Goal: Task Accomplishment & Management: Use online tool/utility

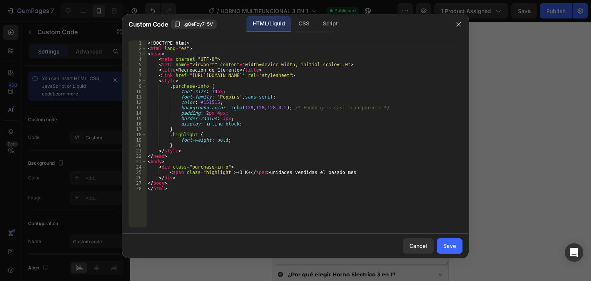
scroll to position [1950, 0]
click at [244, 171] on div "<! DOCTYPE html > < html lang = "es" > < head > < meta charset = "UTF-8" > < me…" at bounding box center [304, 139] width 316 height 198
click at [239, 173] on div "<! DOCTYPE html > < html lang = "es" > < head > < meta charset = "UTF-8" > < me…" at bounding box center [304, 139] width 316 height 198
type textarea "<span class="highlight">+3.400</span> unidades vendidas el pasado mes"
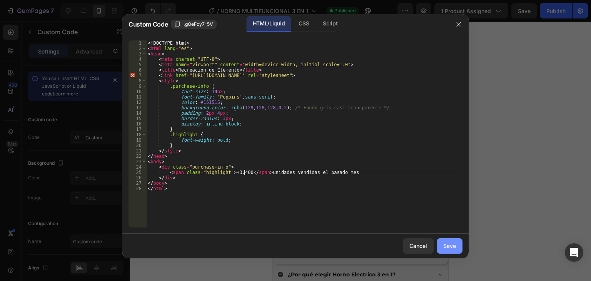
click at [460, 246] on button "Save" at bounding box center [450, 245] width 26 height 15
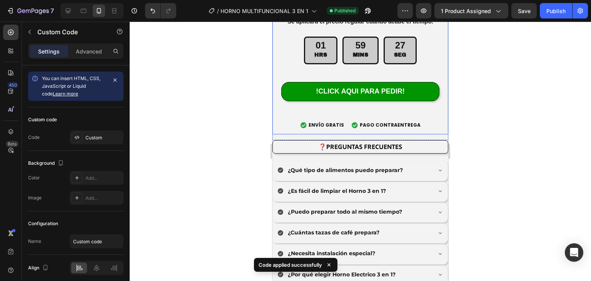
click at [256, 82] on div at bounding box center [361, 151] width 462 height 259
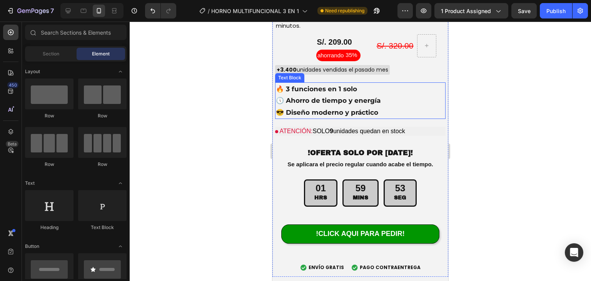
scroll to position [2558, 0]
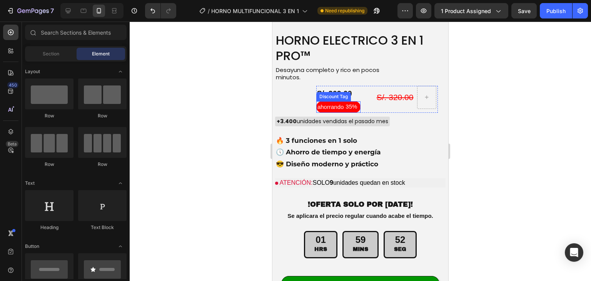
click at [340, 93] on div "Discount Tag" at bounding box center [334, 96] width 32 height 7
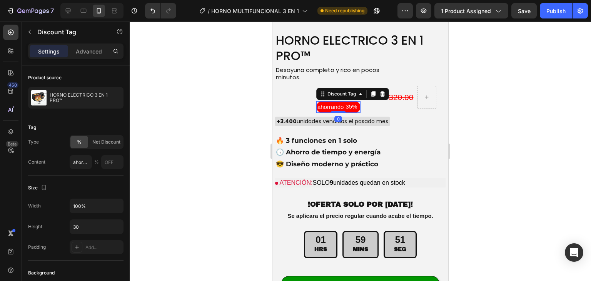
click at [228, 114] on div at bounding box center [361, 151] width 462 height 259
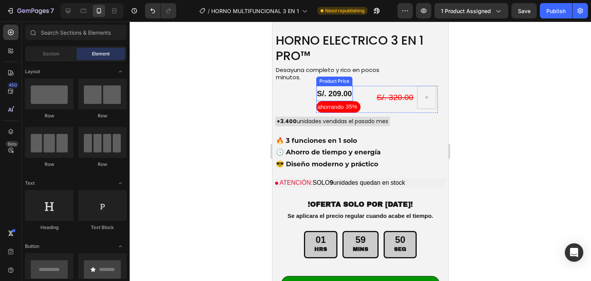
click at [330, 86] on div "S/. 209.00" at bounding box center [334, 93] width 37 height 15
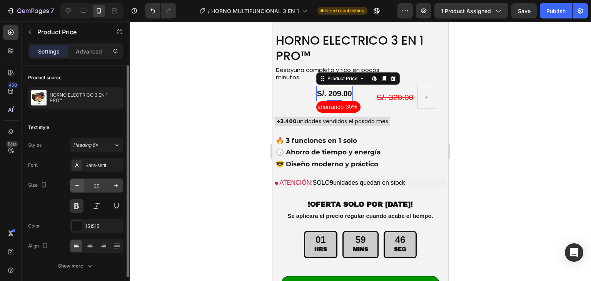
click at [77, 188] on icon "button" at bounding box center [77, 186] width 8 height 8
type input "19"
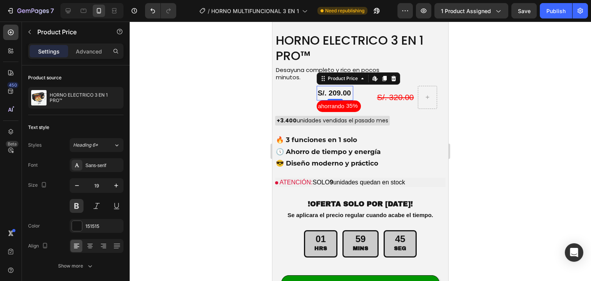
drag, startPoint x: 562, startPoint y: 13, endPoint x: 544, endPoint y: 38, distance: 30.1
click at [561, 13] on div "Publish" at bounding box center [556, 11] width 19 height 8
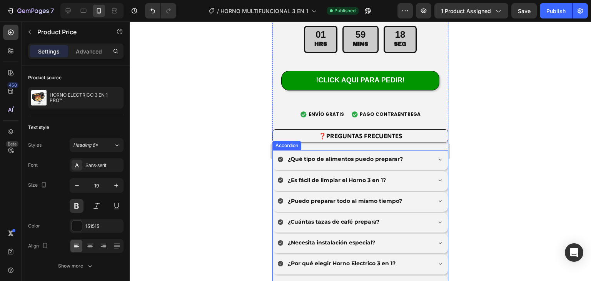
scroll to position [2609, 0]
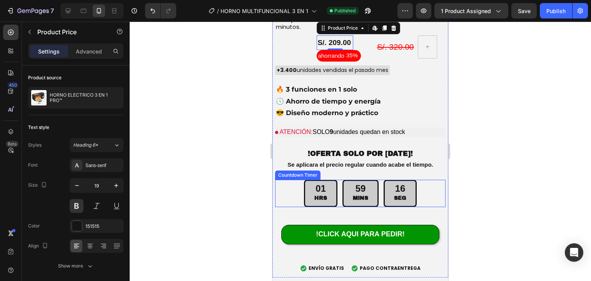
click at [362, 193] on p "MINS" at bounding box center [360, 198] width 15 height 10
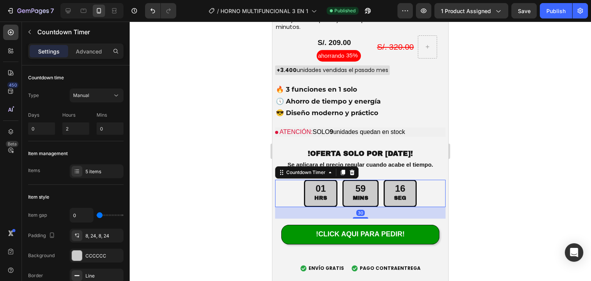
click at [358, 193] on p "MINS" at bounding box center [360, 198] width 15 height 10
click at [93, 97] on div "Manual" at bounding box center [92, 95] width 39 height 7
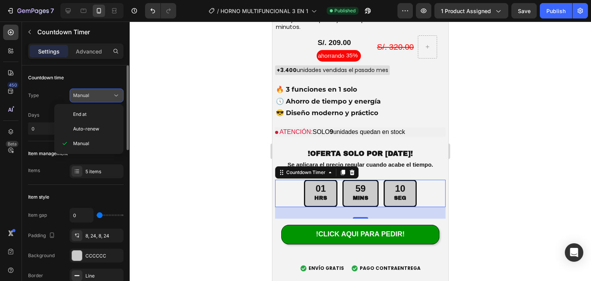
click at [93, 97] on div "Manual" at bounding box center [92, 95] width 39 height 7
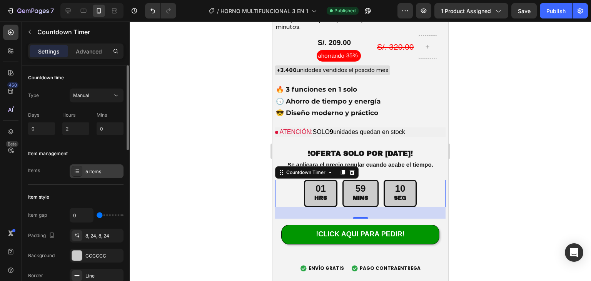
click at [102, 173] on div "5 items" at bounding box center [103, 171] width 36 height 7
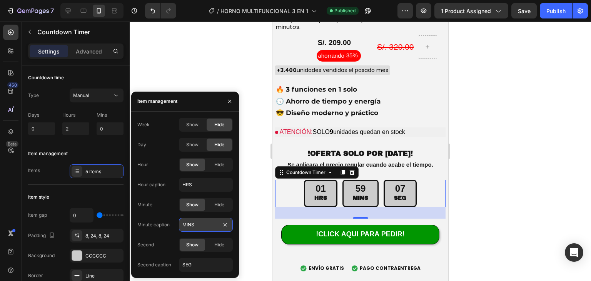
click at [195, 225] on input "MINS" at bounding box center [206, 225] width 54 height 14
click at [196, 224] on input "MINS" at bounding box center [206, 225] width 54 height 14
type input "MIN"
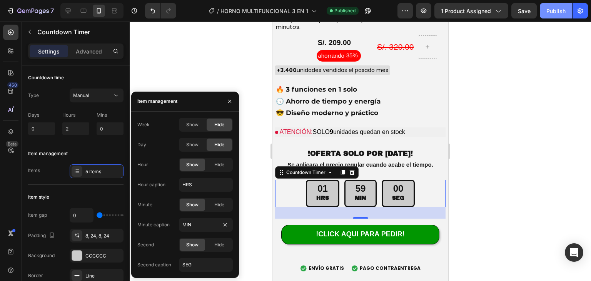
click at [552, 17] on button "Publish" at bounding box center [556, 10] width 32 height 15
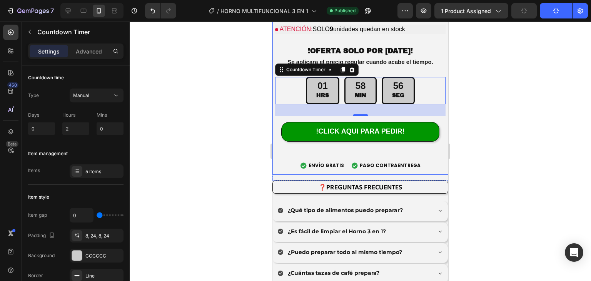
scroll to position [2865, 0]
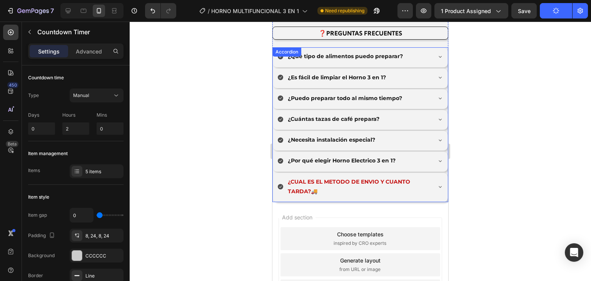
click at [365, 179] on p "¿CUAL ES EL METODO DE ENVIO Y CUANTO TARDA?🚚" at bounding box center [359, 186] width 142 height 19
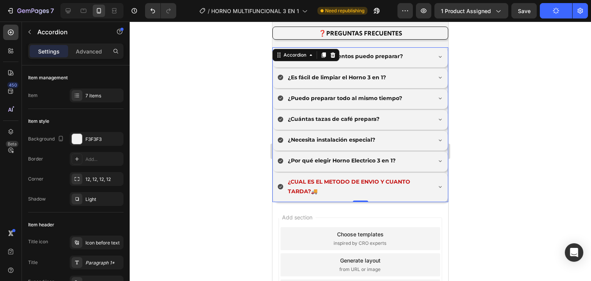
click at [427, 173] on div "¿CUAL ES EL METODO DE ENVIO Y CUANTO TARDA?🚚" at bounding box center [360, 187] width 175 height 29
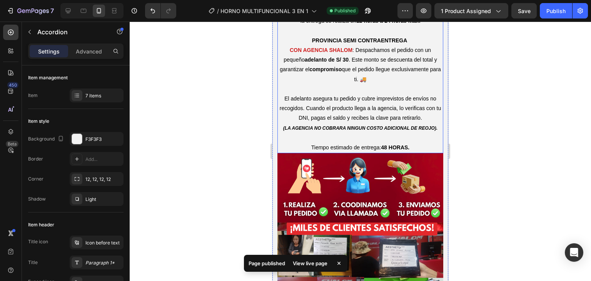
scroll to position [2968, 0]
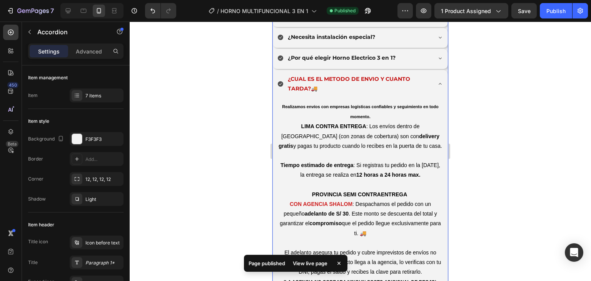
click at [437, 81] on icon at bounding box center [440, 84] width 6 height 6
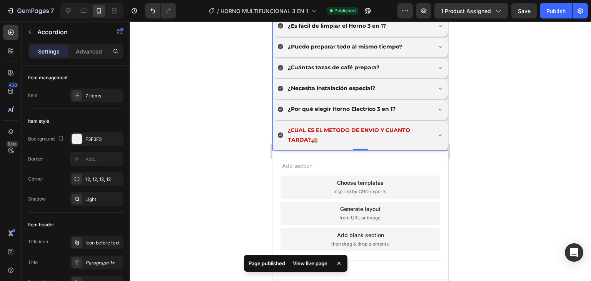
scroll to position [2917, 0]
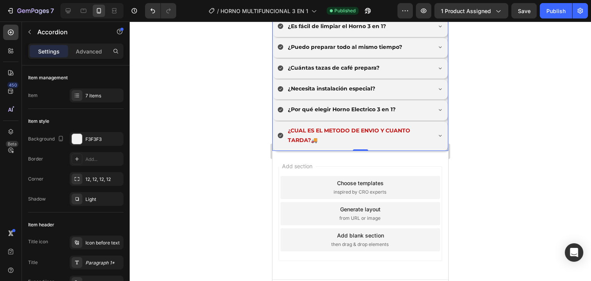
click at [280, 133] on icon at bounding box center [280, 135] width 5 height 5
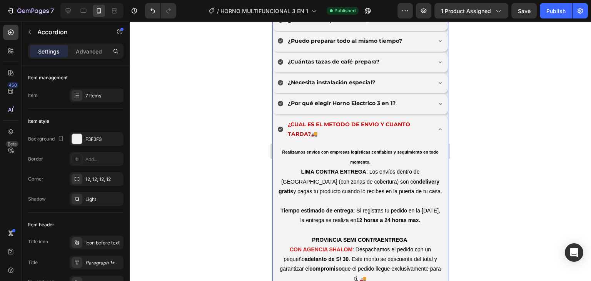
scroll to position [2968, 0]
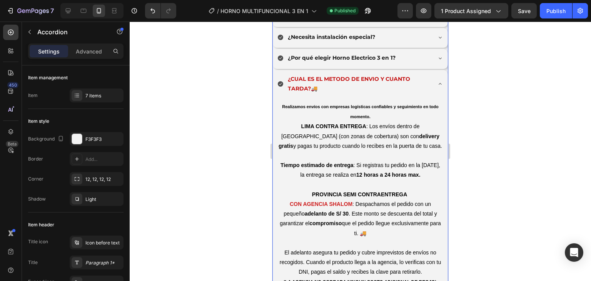
click at [280, 77] on div "¿CUAL ES EL METODO DE ENVIO Y CUANTO TARDA?🚚" at bounding box center [355, 84] width 154 height 22
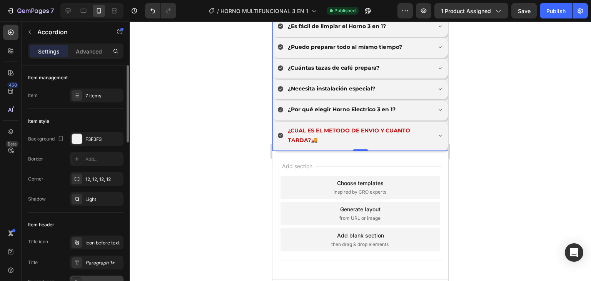
scroll to position [103, 0]
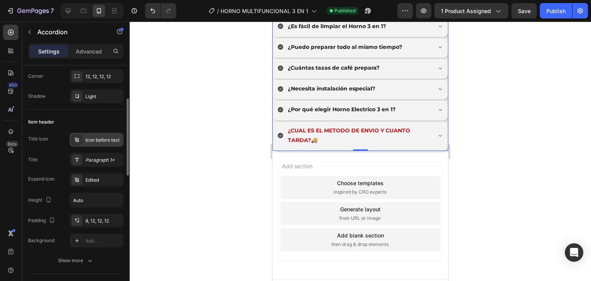
click at [85, 140] on div "Icon before text" at bounding box center [97, 140] width 54 height 14
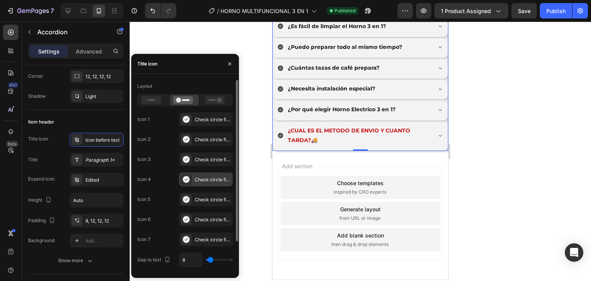
scroll to position [36, 0]
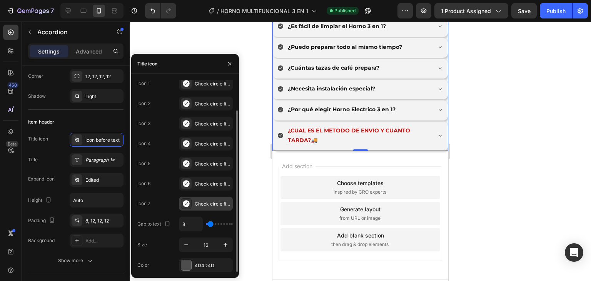
click at [187, 203] on icon at bounding box center [186, 203] width 7 height 7
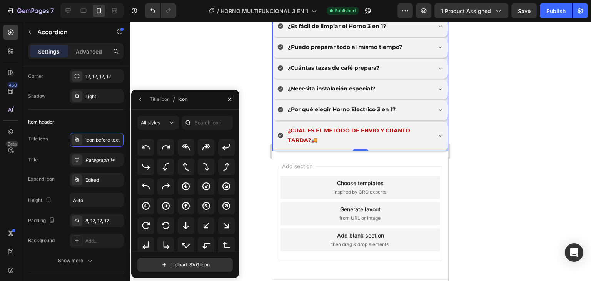
scroll to position [205, 0]
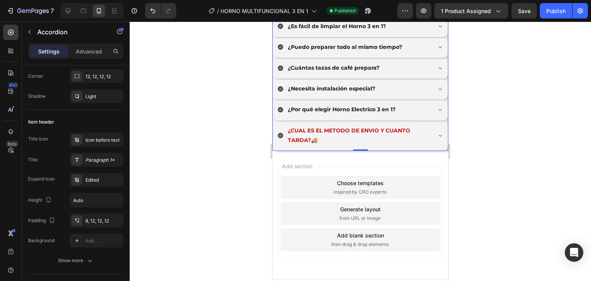
click at [217, 43] on div at bounding box center [361, 151] width 462 height 259
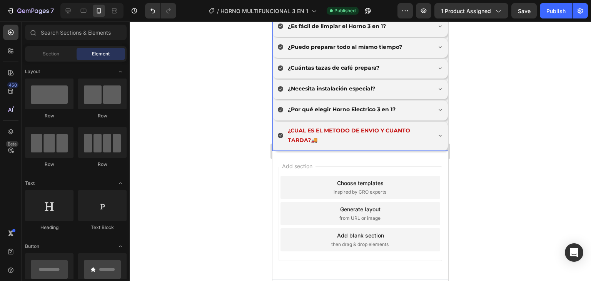
click at [437, 132] on icon at bounding box center [440, 135] width 6 height 6
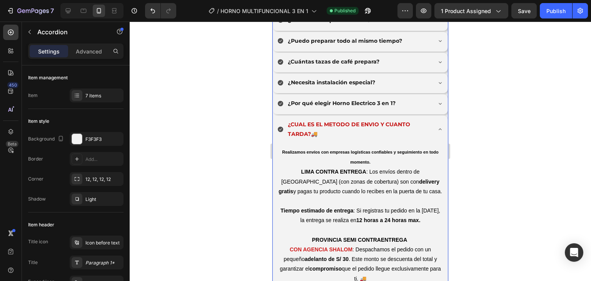
scroll to position [2968, 0]
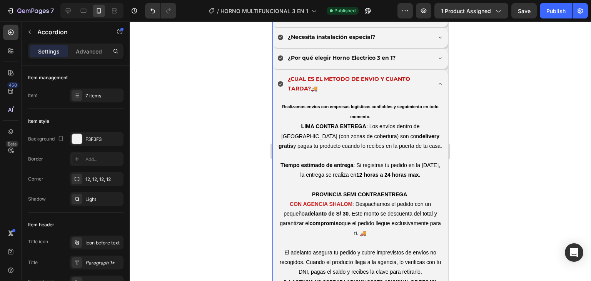
click at [437, 81] on icon at bounding box center [440, 84] width 6 height 6
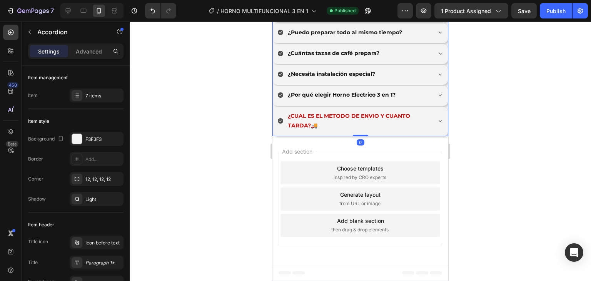
scroll to position [2917, 0]
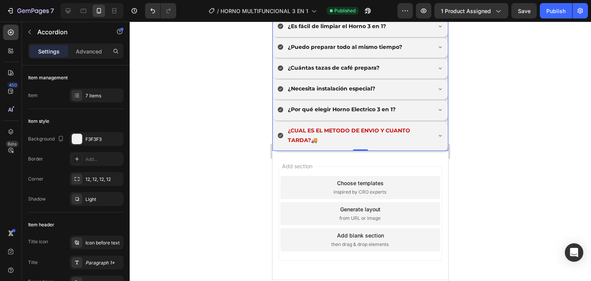
click at [279, 125] on div "¿CUAL ES EL METODO DE ENVIO Y CUANTO TARDA?🚚" at bounding box center [355, 136] width 154 height 22
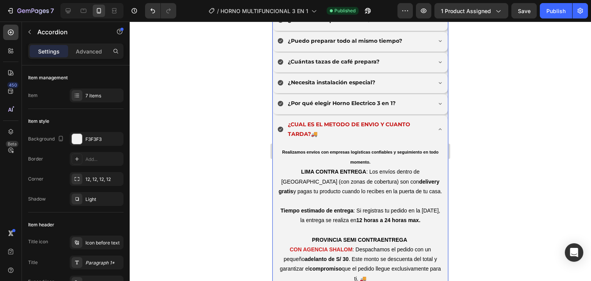
scroll to position [2968, 0]
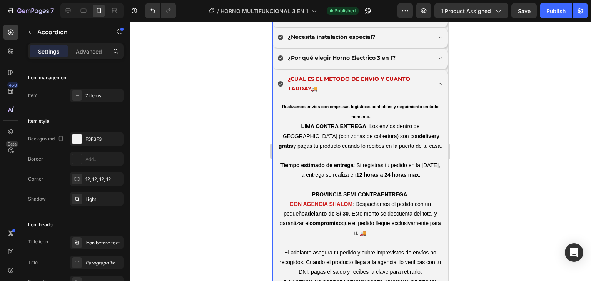
click at [305, 70] on div "¿CUAL ES EL METODO DE ENVIO Y CUANTO TARDA?🚚" at bounding box center [360, 84] width 175 height 29
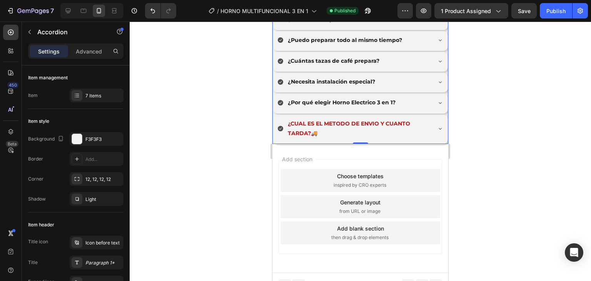
scroll to position [2917, 0]
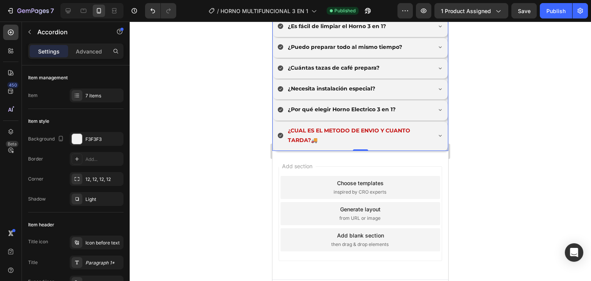
click at [427, 122] on div "¿CUAL ES EL METODO DE ENVIO Y CUANTO TARDA?🚚" at bounding box center [360, 136] width 175 height 29
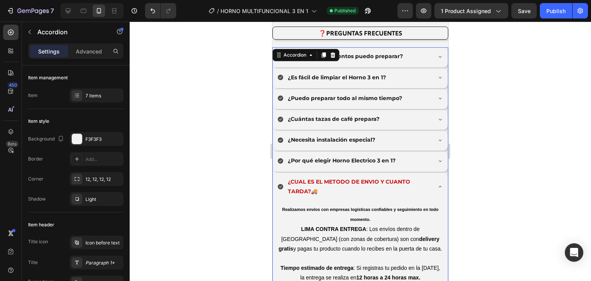
scroll to position [2814, 0]
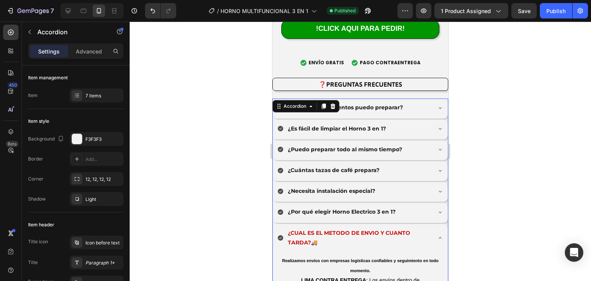
click at [437, 105] on icon at bounding box center [440, 108] width 6 height 6
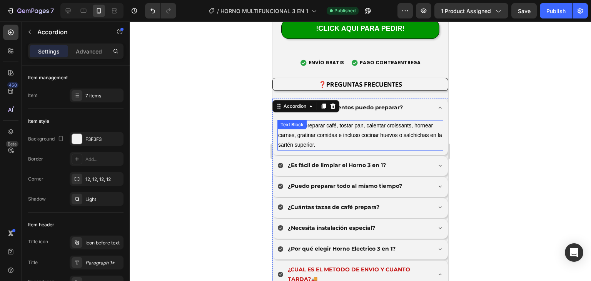
click at [344, 122] on span "🍳Puedes preparar café, tostar pan, calentar croissants, hornear carnes, gratina…" at bounding box center [360, 134] width 164 height 25
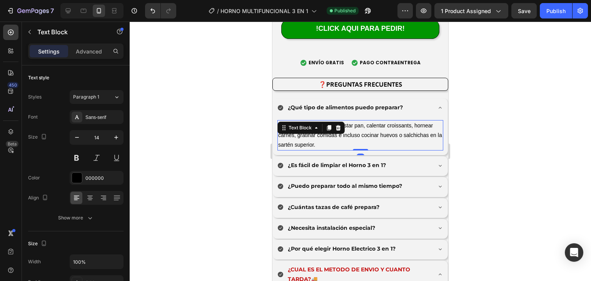
click at [310, 128] on p "🍳Puedes preparar café, tostar pan, calentar croissants, hornear carnes, gratina…" at bounding box center [360, 135] width 164 height 29
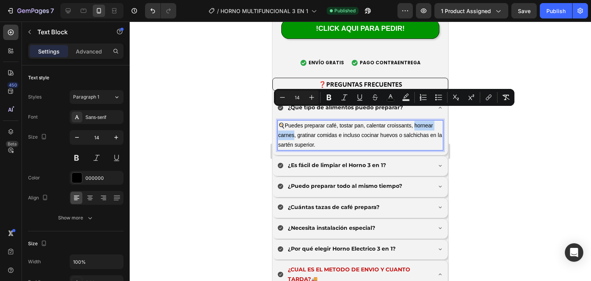
drag, startPoint x: 415, startPoint y: 112, endPoint x: 295, endPoint y: 121, distance: 120.4
click at [295, 122] on span "🍳Puedes preparar café, tostar pan, calentar croissants, hornear carnes, gratina…" at bounding box center [360, 134] width 164 height 25
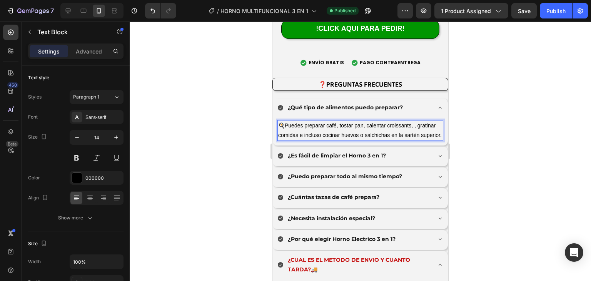
click at [303, 122] on span "🍳Puedes preparar café, tostar pan, calentar croissants, , gratinar comidas e in…" at bounding box center [360, 130] width 164 height 16
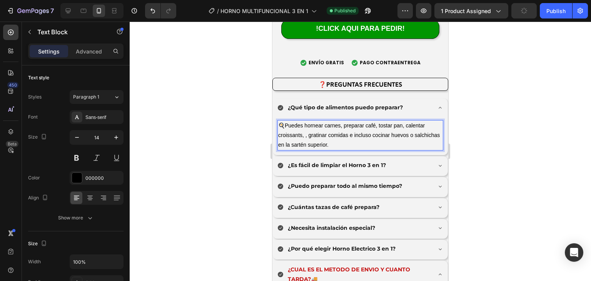
click at [308, 124] on span "🍳Puedes hornear carnes, preparar café, tostar pan, calentar croissants, , grati…" at bounding box center [359, 134] width 162 height 25
click at [561, 12] on div "Publish" at bounding box center [556, 11] width 19 height 8
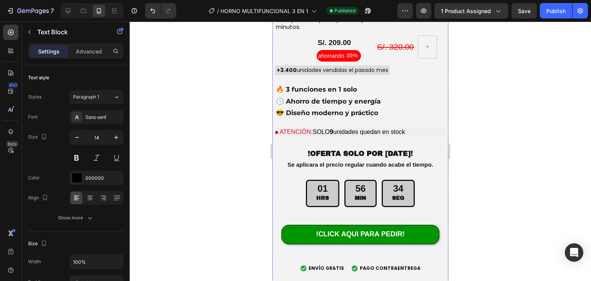
scroll to position [2711, 0]
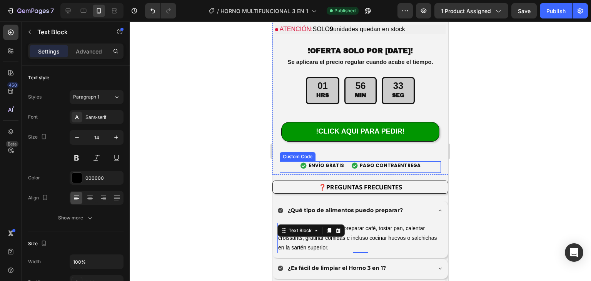
click at [375, 162] on span "PAGO CONTRAENTREGA" at bounding box center [390, 165] width 61 height 7
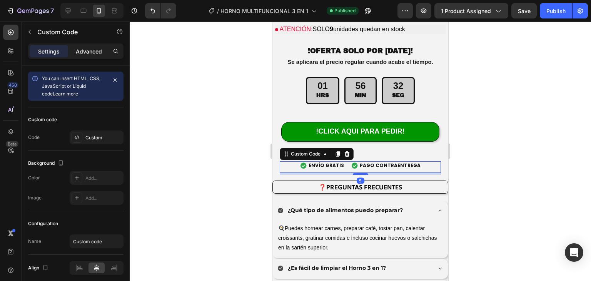
click at [89, 50] on p "Advanced" at bounding box center [89, 51] width 26 height 8
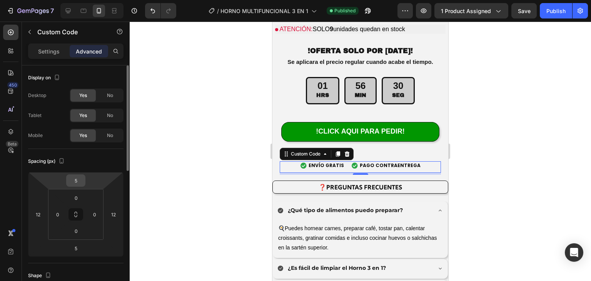
click at [74, 181] on input "5" at bounding box center [75, 181] width 15 height 12
type input "2"
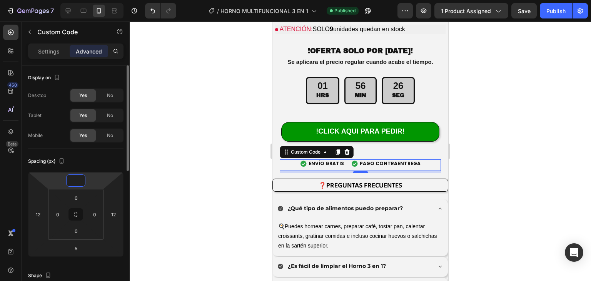
type input "0"
click at [75, 177] on input "0" at bounding box center [75, 181] width 15 height 12
click at [78, 178] on input "0" at bounding box center [75, 181] width 15 height 12
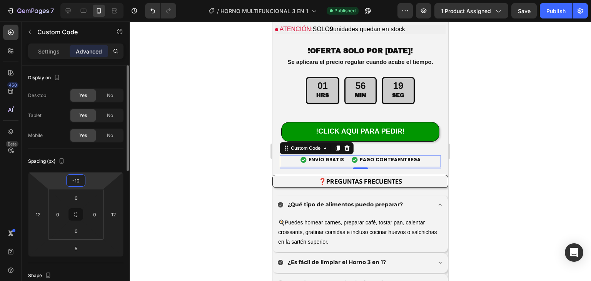
type input "-1"
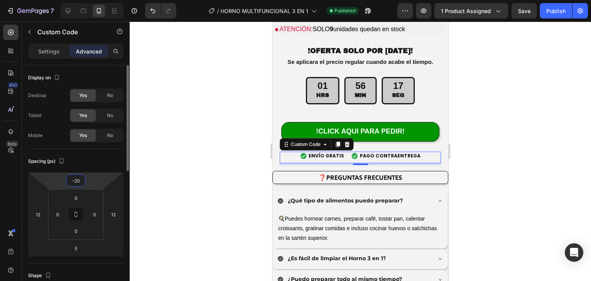
type input "-2"
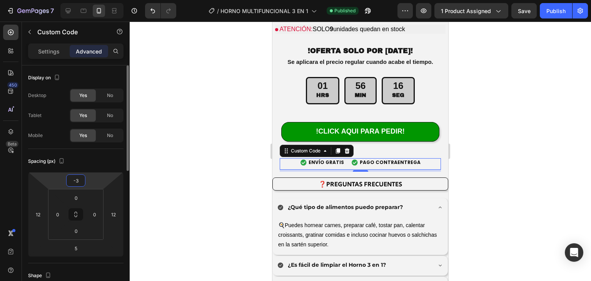
type input "-30"
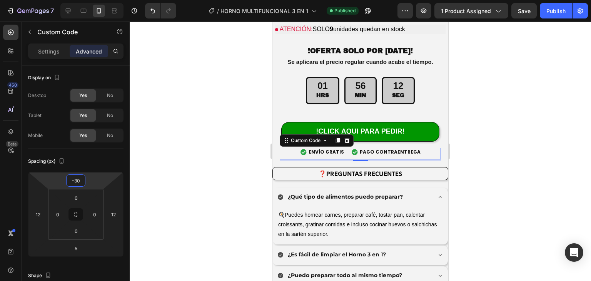
click at [468, 98] on div at bounding box center [361, 151] width 462 height 259
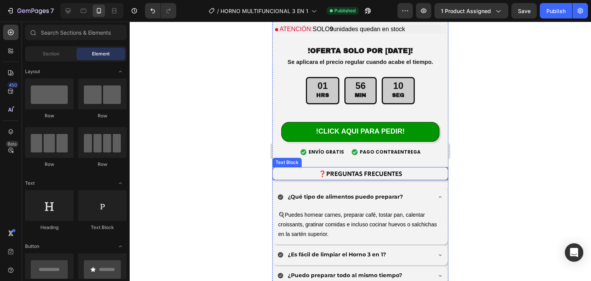
click at [402, 168] on p "❓PREGUNTAS FRECUENTES" at bounding box center [361, 173] width 174 height 11
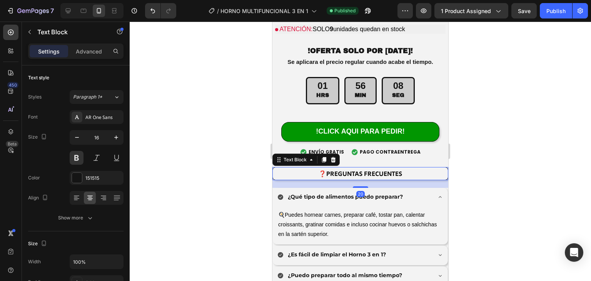
click at [226, 131] on div at bounding box center [361, 151] width 462 height 259
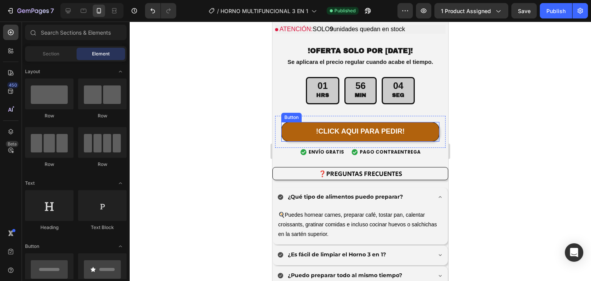
click at [419, 127] on button "!CLICK AQUI PARA PEDIR!" at bounding box center [360, 131] width 158 height 19
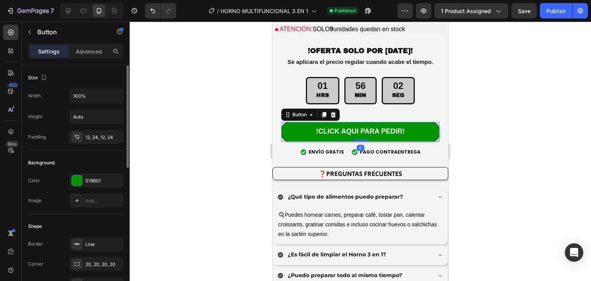
click at [90, 55] on p "Advanced" at bounding box center [89, 51] width 26 height 8
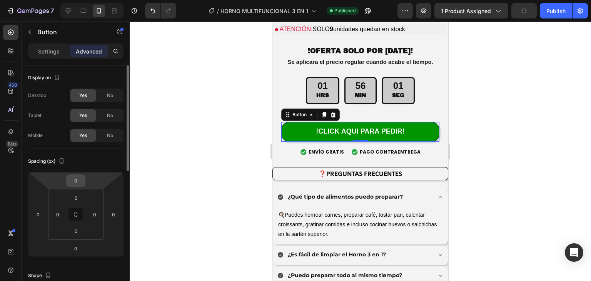
click at [79, 180] on input "0" at bounding box center [75, 181] width 15 height 12
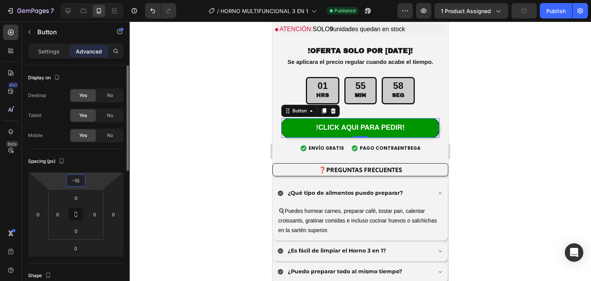
type input "-1"
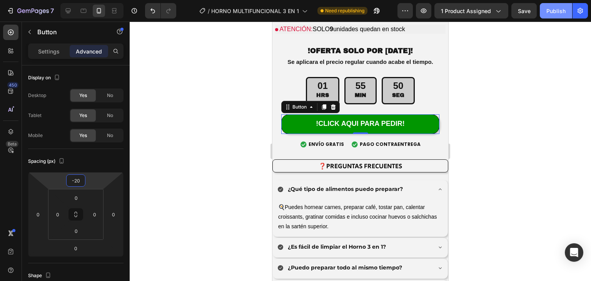
type input "-20"
click at [547, 15] on button "Publish" at bounding box center [556, 10] width 32 height 15
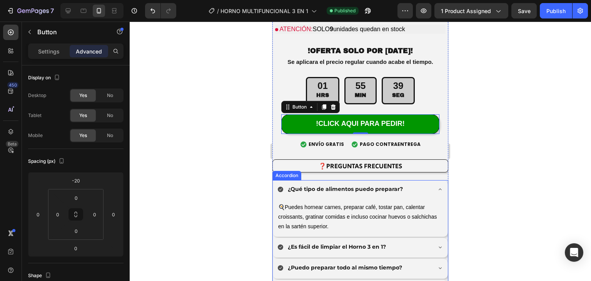
click at [437, 186] on icon at bounding box center [440, 189] width 6 height 6
